Goal: Information Seeking & Learning: Learn about a topic

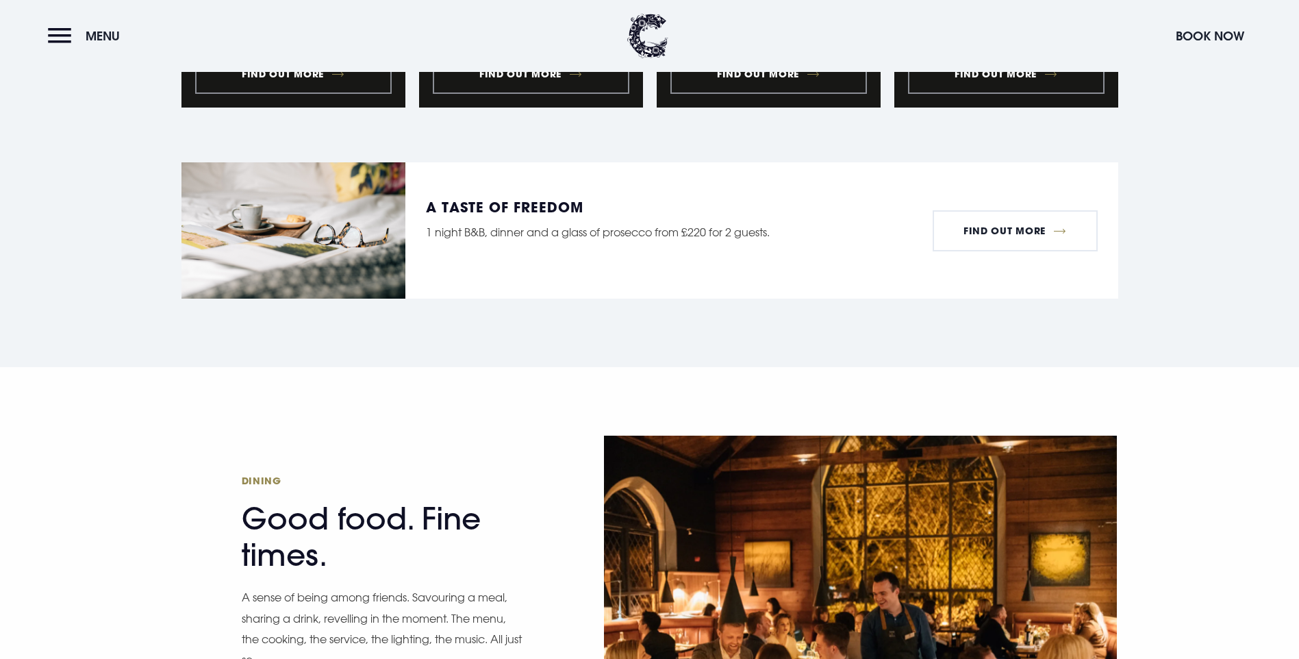
scroll to position [2192, 0]
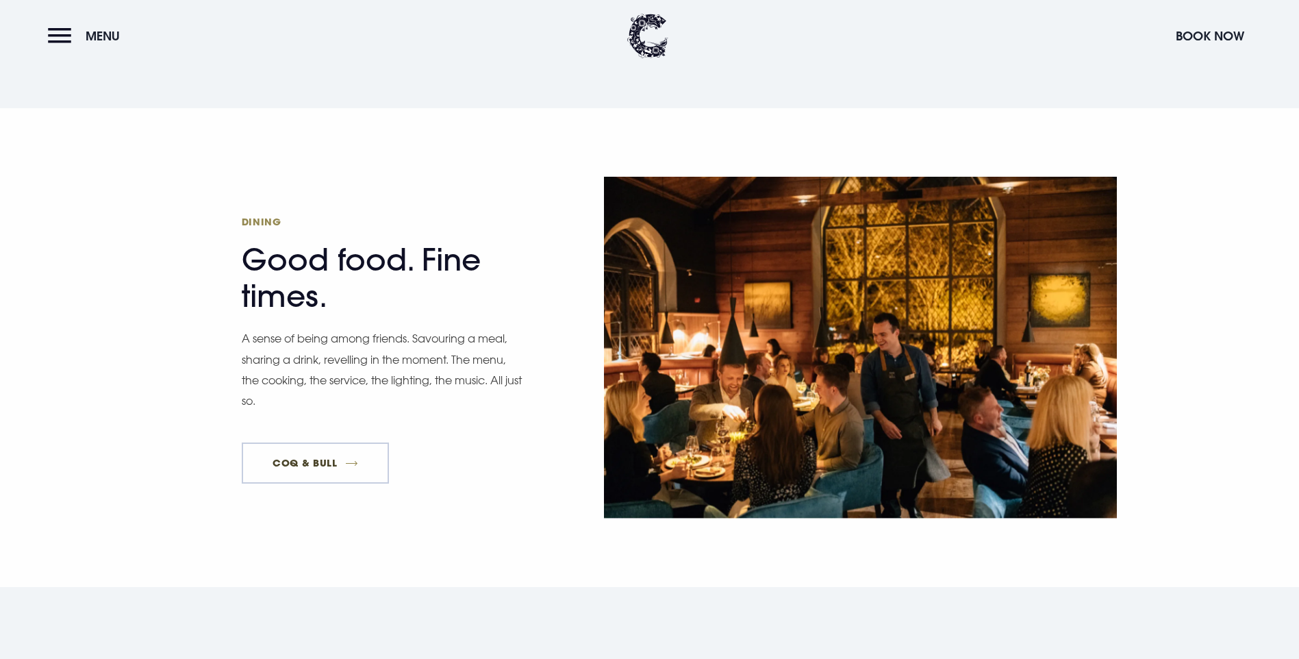
click at [319, 442] on link "Coq & Bull" at bounding box center [316, 462] width 148 height 41
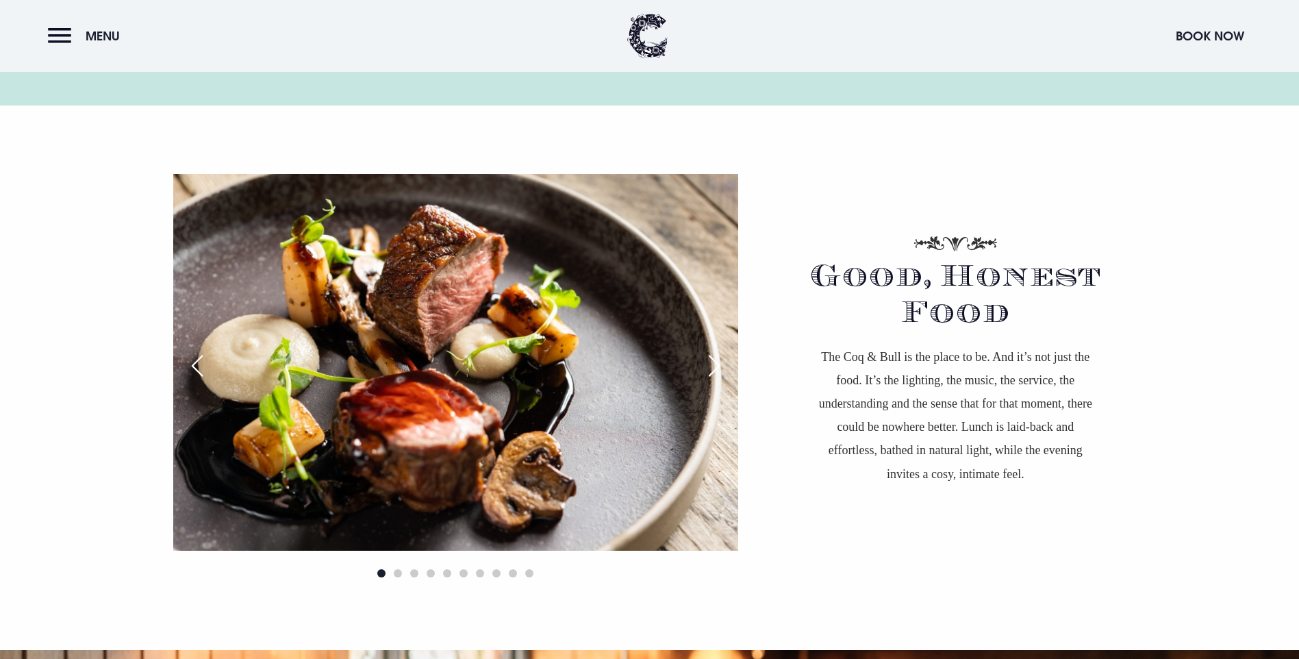
scroll to position [959, 0]
click at [400, 570] on span "Go to slide 2" at bounding box center [398, 574] width 8 height 8
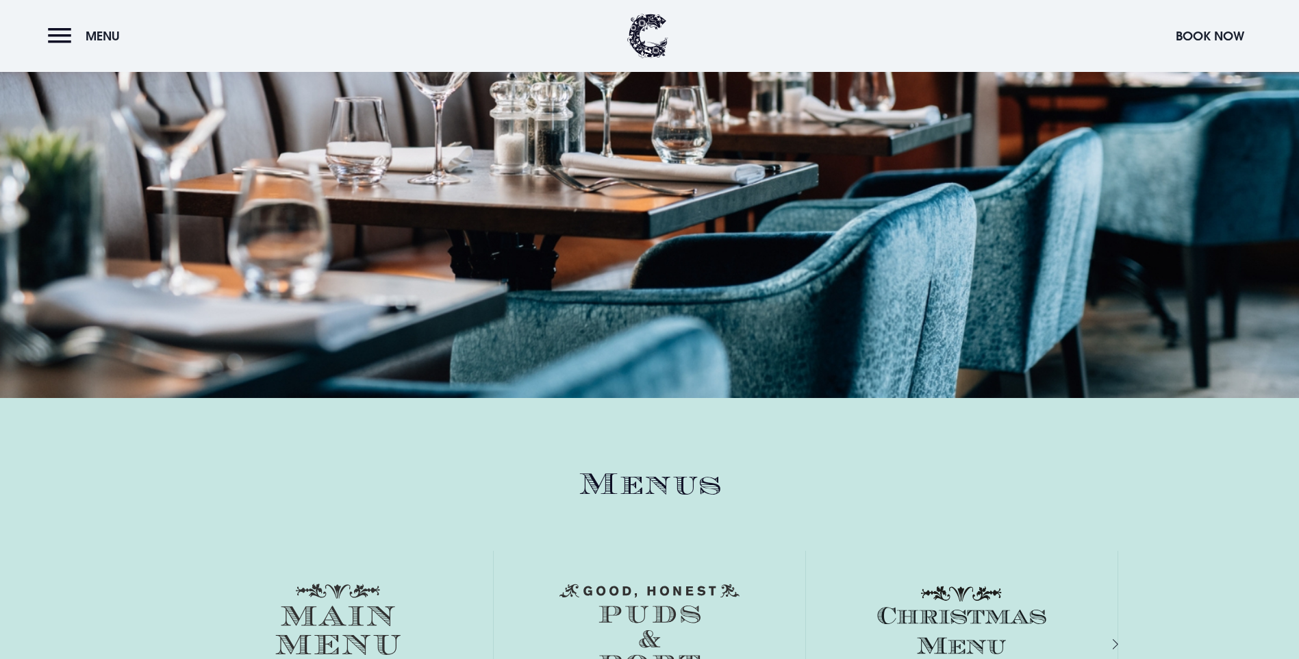
scroll to position [1849, 0]
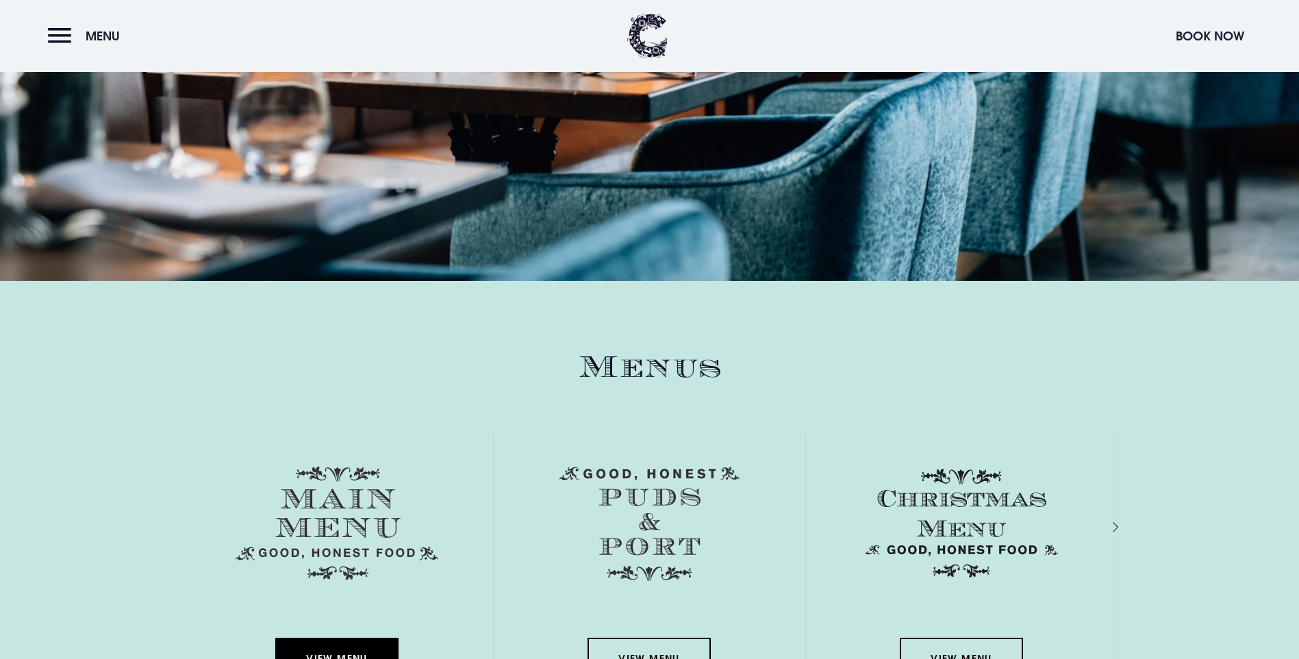
click at [336, 638] on link "View Menu" at bounding box center [336, 658] width 123 height 41
